Goal: Task Accomplishment & Management: Use online tool/utility

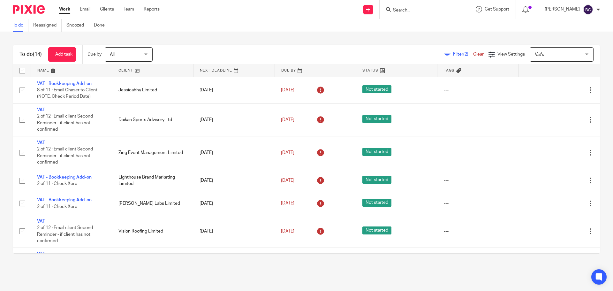
scroll to position [224, 0]
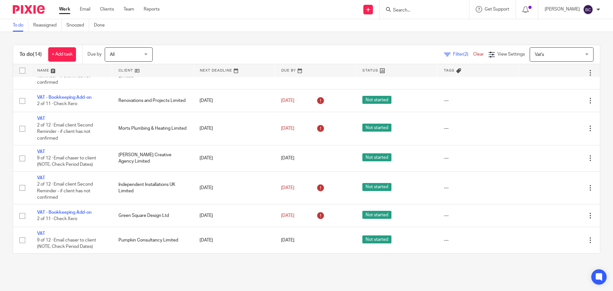
click at [414, 9] on input "Search" at bounding box center [422, 11] width 58 height 6
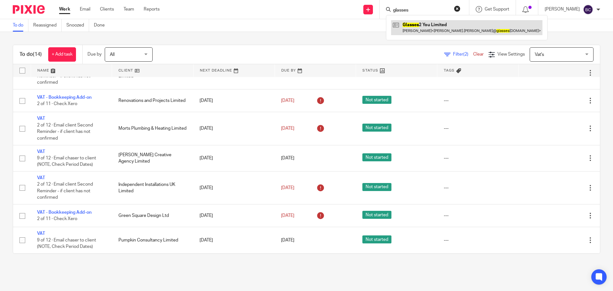
type input "glasses"
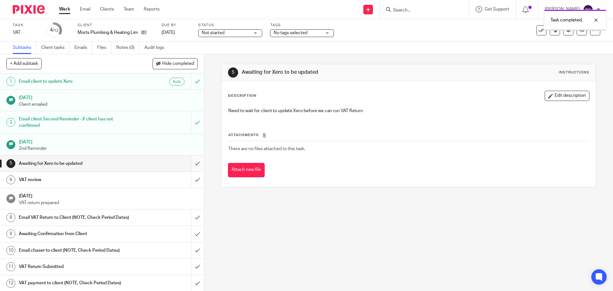
click at [189, 164] on input "submit" at bounding box center [102, 164] width 204 height 16
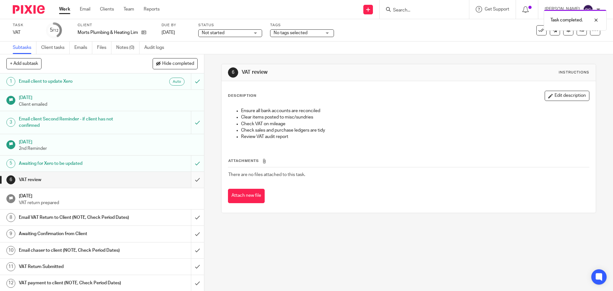
click at [190, 180] on input "submit" at bounding box center [102, 180] width 204 height 16
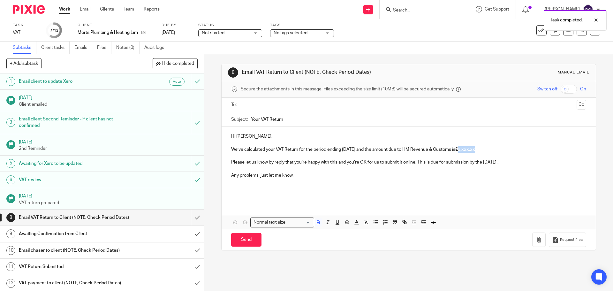
drag, startPoint x: 470, startPoint y: 149, endPoint x: 487, endPoint y: 148, distance: 16.9
click at [475, 148] on strong "£x,xxx.xx" at bounding box center [466, 149] width 20 height 4
click at [304, 104] on input "text" at bounding box center [408, 104] width 331 height 7
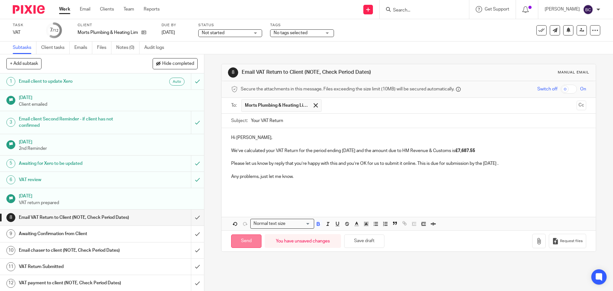
click at [241, 242] on input "Send" at bounding box center [246, 242] width 30 height 14
type input "Sent"
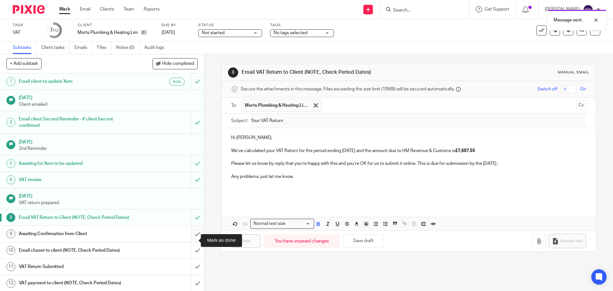
click at [191, 240] on input "submit" at bounding box center [102, 234] width 204 height 16
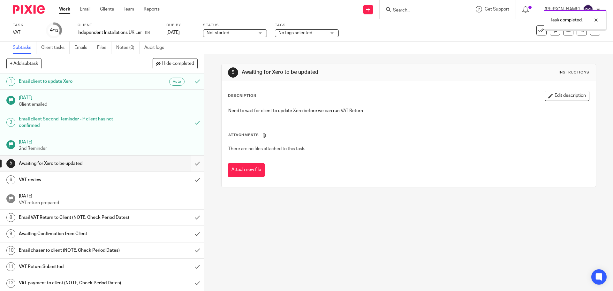
click at [190, 164] on input "submit" at bounding box center [102, 164] width 204 height 16
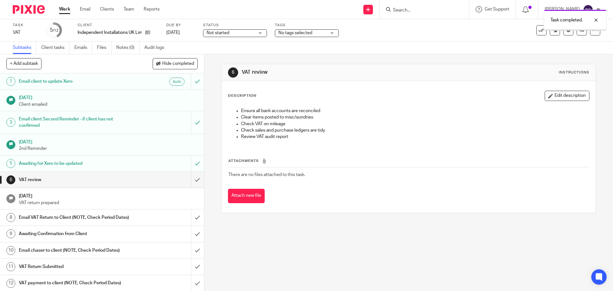
click at [192, 181] on input "submit" at bounding box center [102, 180] width 204 height 16
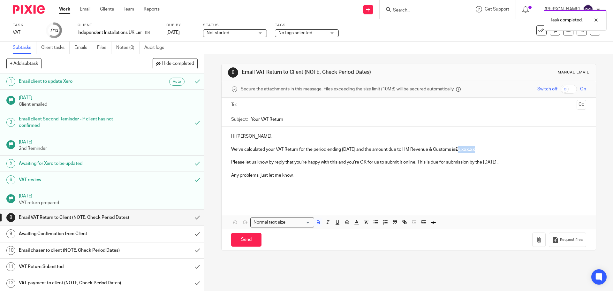
drag, startPoint x: 471, startPoint y: 148, endPoint x: 487, endPoint y: 148, distance: 15.7
click at [475, 148] on strong "£x,xxx.xx" at bounding box center [466, 149] width 20 height 4
click at [339, 106] on input "text" at bounding box center [408, 104] width 331 height 7
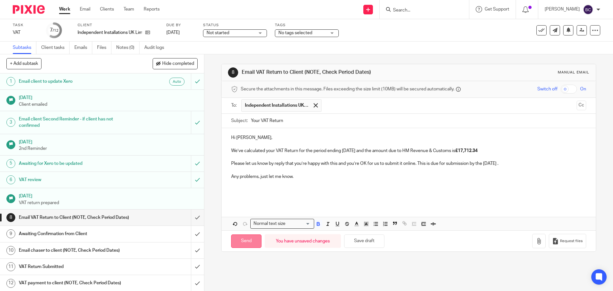
click at [246, 242] on input "Send" at bounding box center [246, 242] width 30 height 14
type input "Sent"
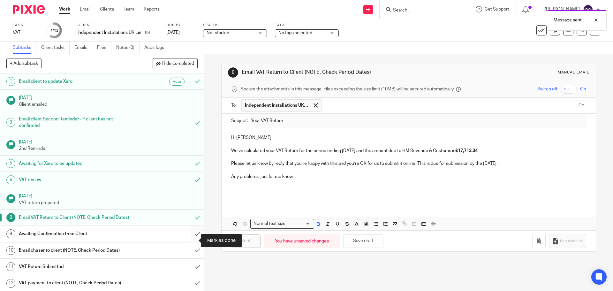
click at [191, 241] on input "submit" at bounding box center [102, 234] width 204 height 16
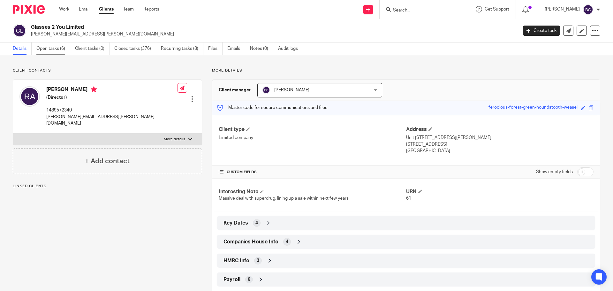
drag, startPoint x: 0, startPoint y: 0, endPoint x: 49, endPoint y: 49, distance: 69.4
click at [49, 49] on link "Open tasks (6)" at bounding box center [53, 48] width 34 height 12
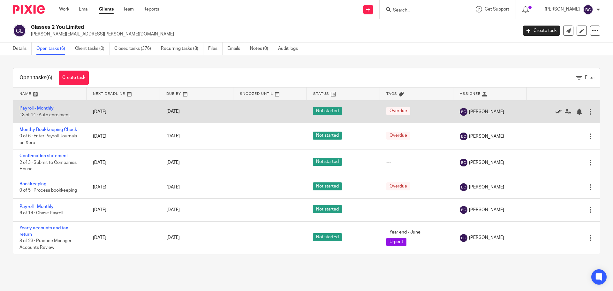
click at [556, 111] on icon at bounding box center [559, 112] width 6 height 6
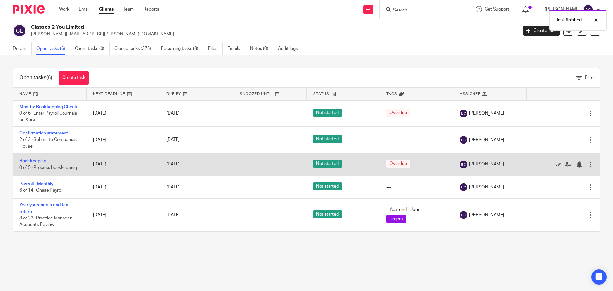
click at [35, 162] on link "Bookkeeping" at bounding box center [32, 161] width 27 height 4
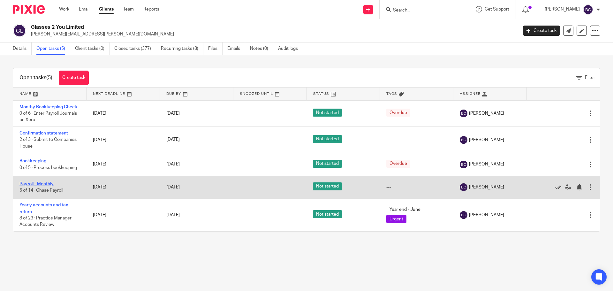
click at [40, 183] on link "Payroll - Monthly" at bounding box center [36, 184] width 34 height 4
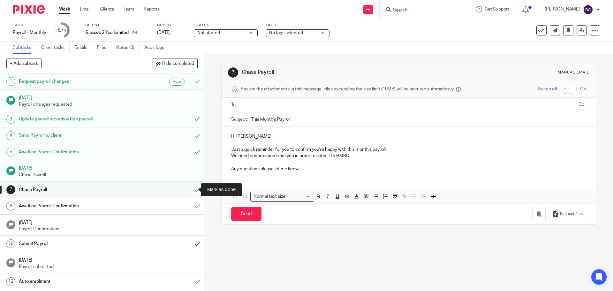
click at [190, 188] on input "submit" at bounding box center [102, 190] width 204 height 16
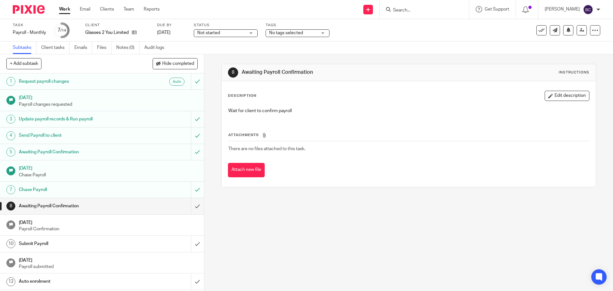
click at [191, 204] on input "submit" at bounding box center [102, 206] width 204 height 16
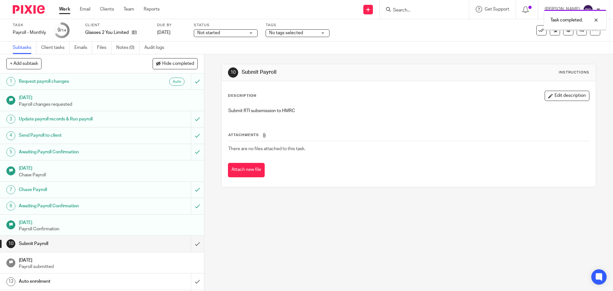
click at [191, 243] on input "submit" at bounding box center [102, 244] width 204 height 16
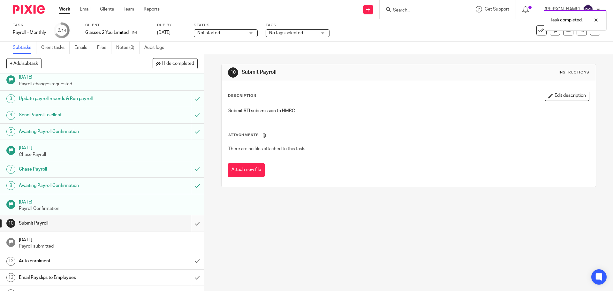
scroll to position [32, 0]
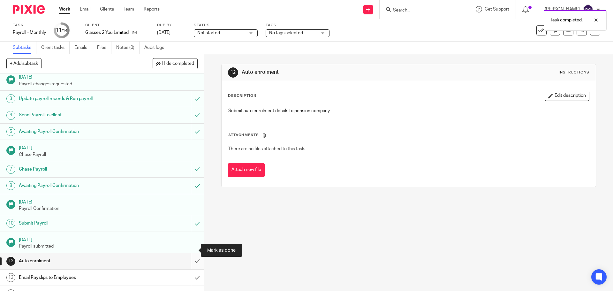
scroll to position [32, 0]
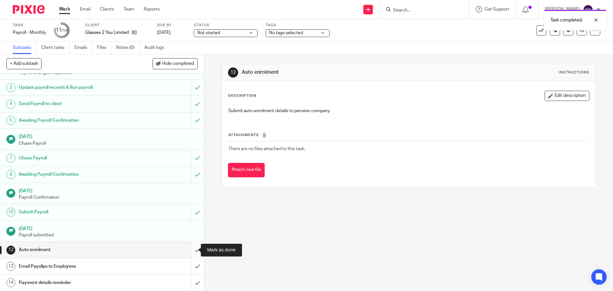
click at [188, 252] on input "submit" at bounding box center [102, 250] width 204 height 16
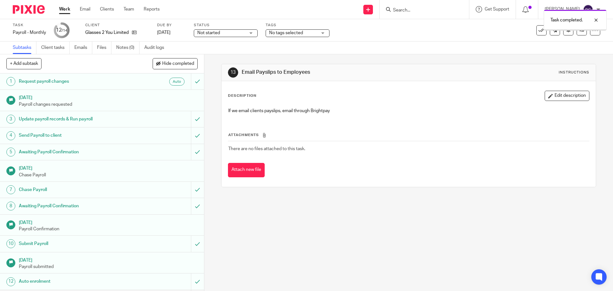
scroll to position [32, 0]
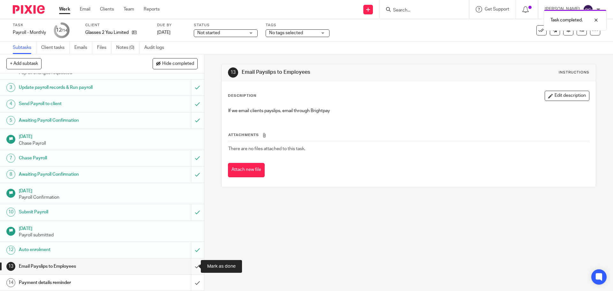
click at [191, 266] on input "submit" at bounding box center [102, 266] width 204 height 16
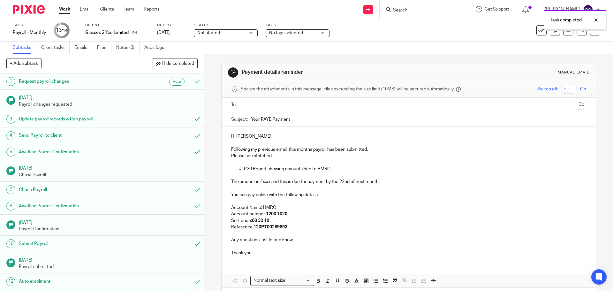
click at [269, 105] on input "text" at bounding box center [408, 104] width 331 height 7
click at [348, 166] on p at bounding box center [408, 163] width 355 height 6
click at [342, 172] on p "P30 Report showing amounts due to HMRC." at bounding box center [415, 170] width 342 height 6
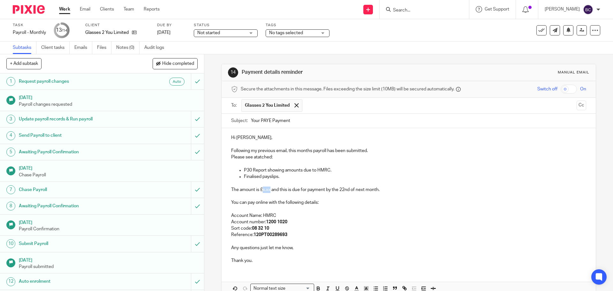
drag, startPoint x: 261, startPoint y: 190, endPoint x: 270, endPoint y: 189, distance: 9.0
click at [270, 189] on p "The amount is £x.xx and this is due for payment by the 22nd of next month." at bounding box center [408, 190] width 355 height 6
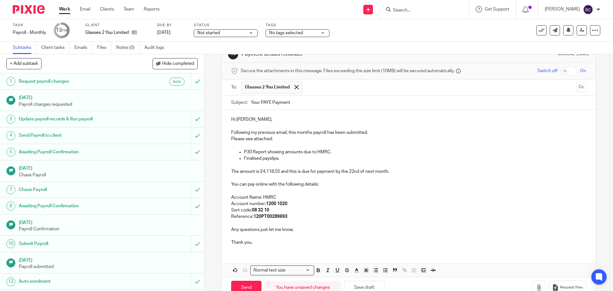
scroll to position [35, 0]
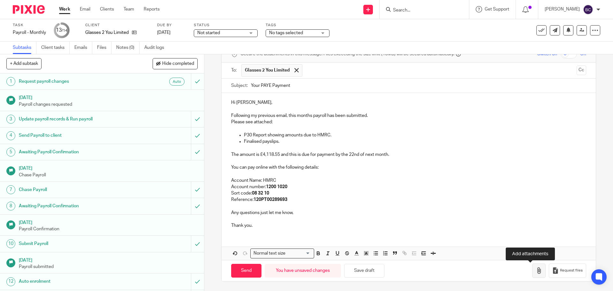
click at [536, 269] on icon "button" at bounding box center [539, 270] width 6 height 6
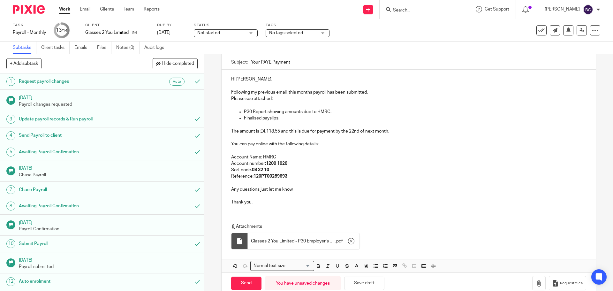
scroll to position [71, 0]
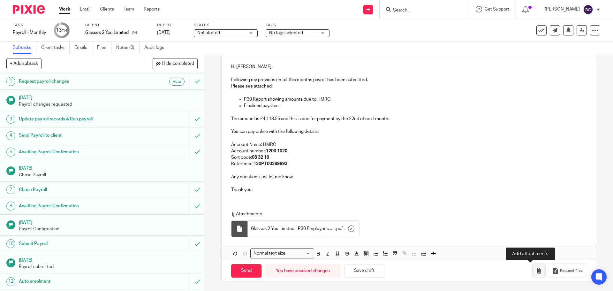
click at [536, 273] on icon "button" at bounding box center [539, 271] width 6 height 6
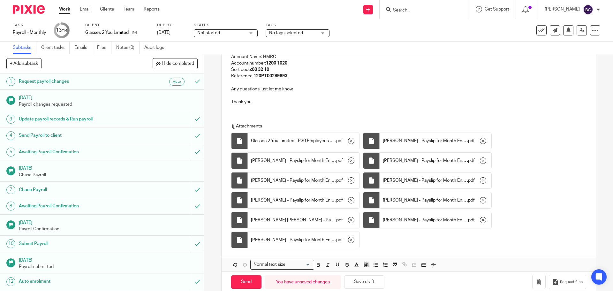
scroll to position [171, 0]
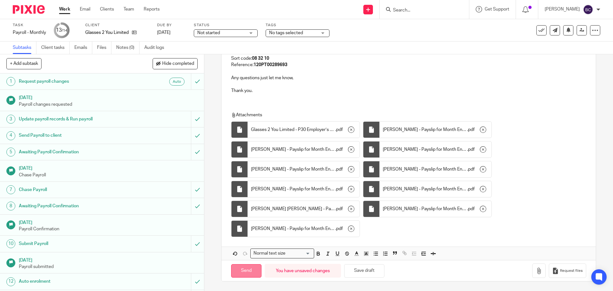
click at [252, 269] on input "Send" at bounding box center [246, 271] width 30 height 14
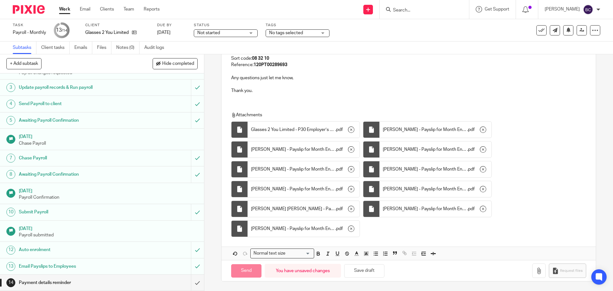
type input "Sent"
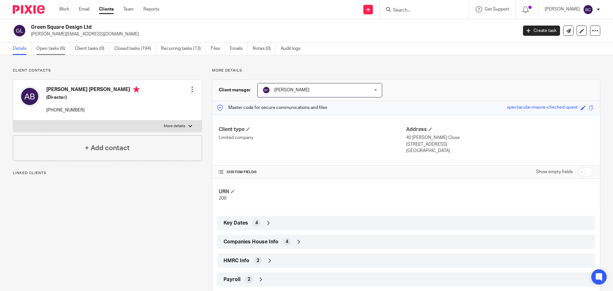
drag, startPoint x: 0, startPoint y: 0, endPoint x: 56, endPoint y: 50, distance: 75.6
click at [56, 50] on link "Open tasks (6)" at bounding box center [53, 48] width 34 height 12
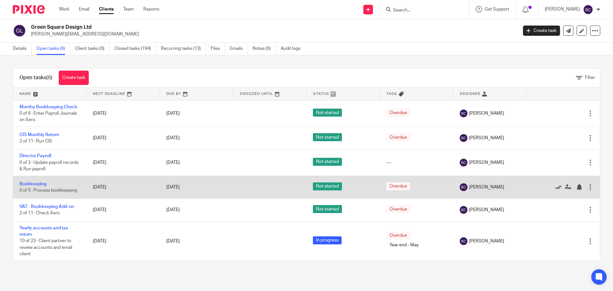
click at [556, 188] on icon at bounding box center [559, 187] width 6 height 6
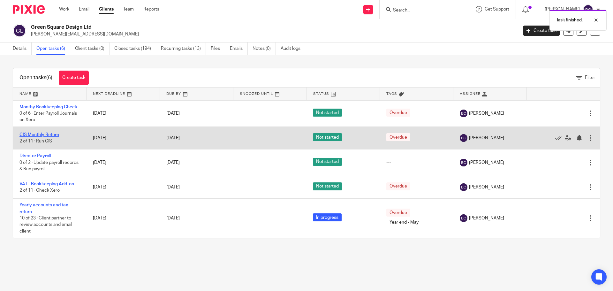
drag, startPoint x: 38, startPoint y: 157, endPoint x: 42, endPoint y: 134, distance: 23.8
